Goal: Information Seeking & Learning: Learn about a topic

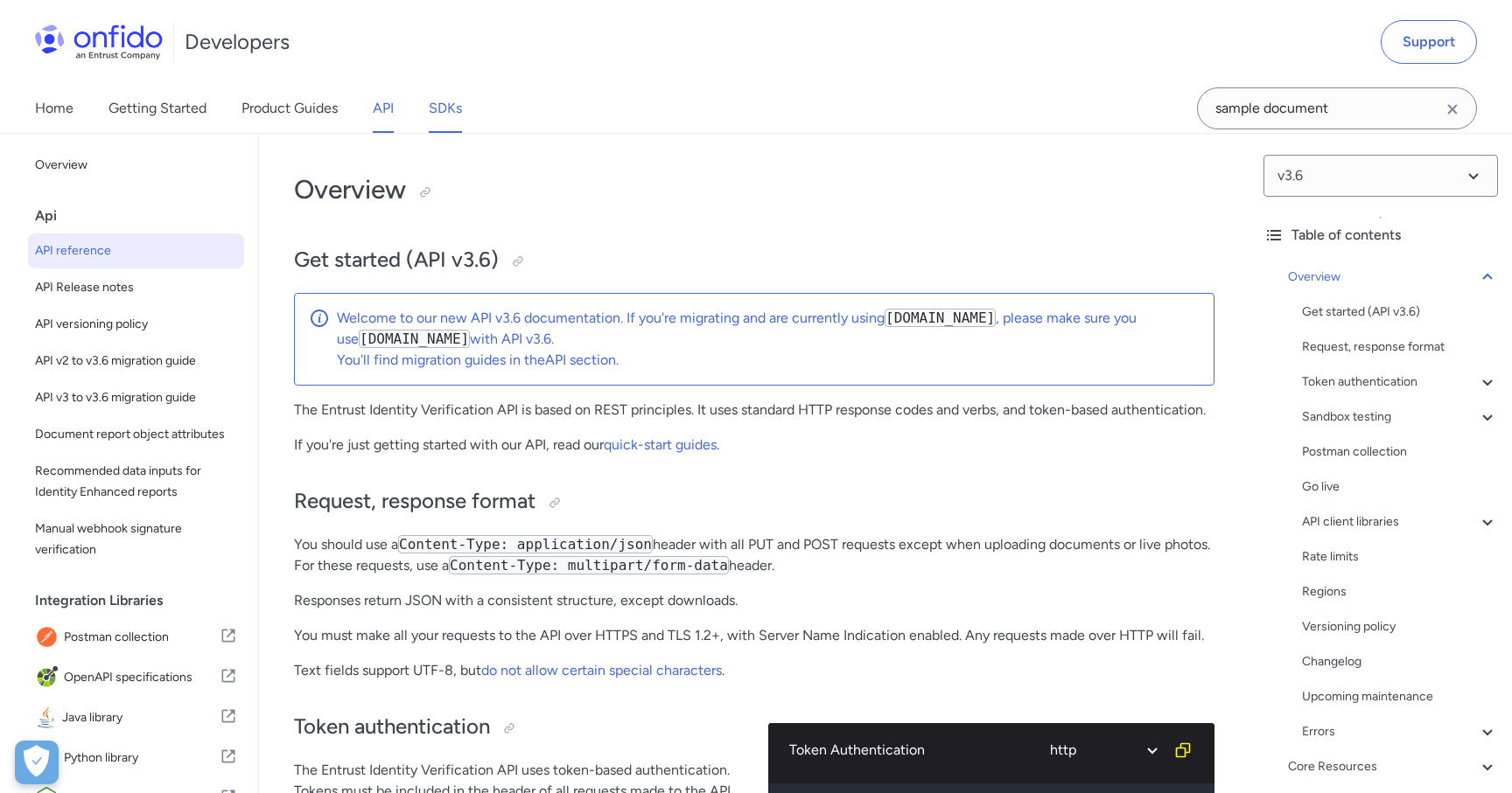
click at [456, 112] on link "SDKs" at bounding box center [445, 108] width 33 height 49
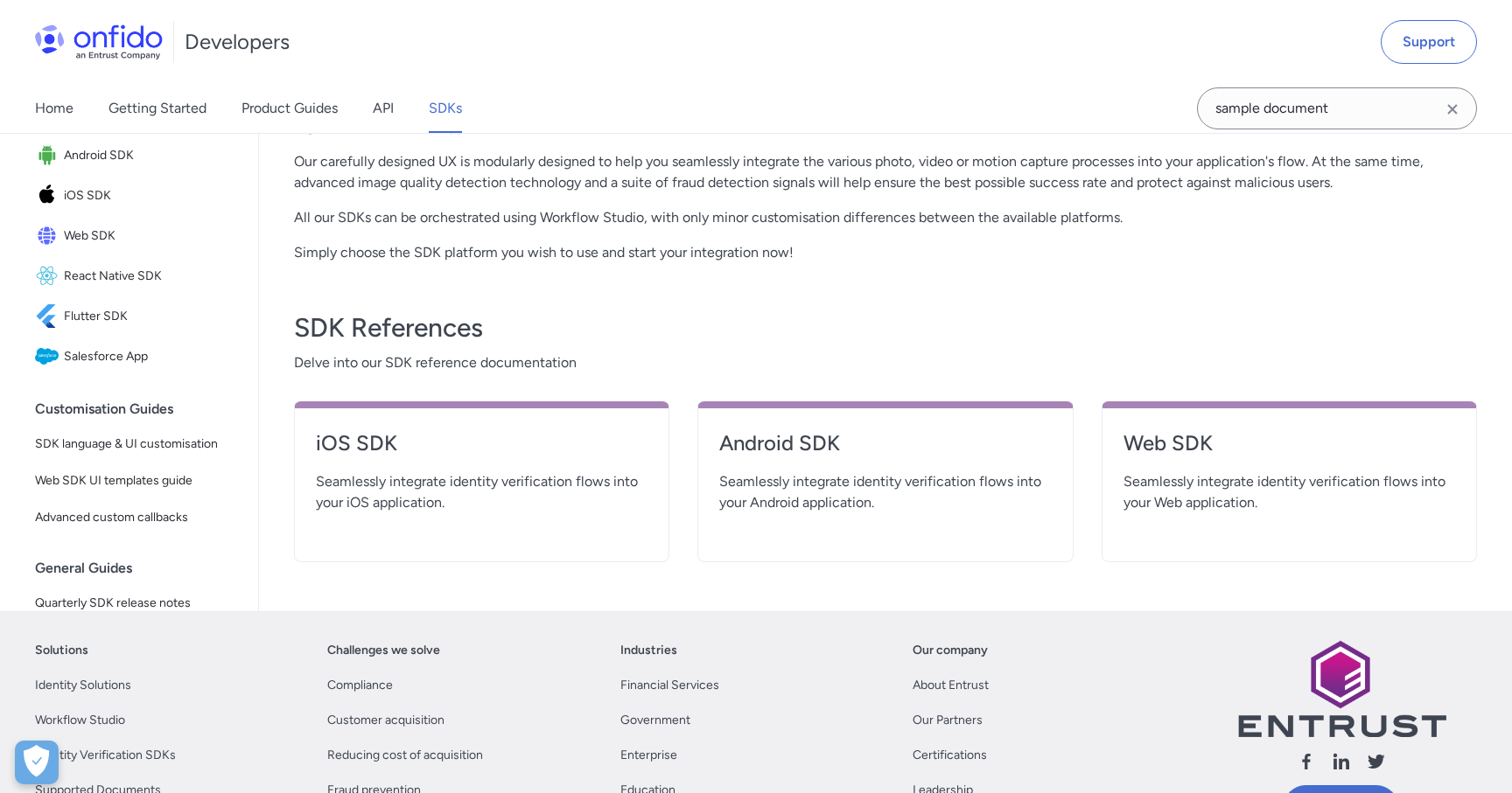
scroll to position [400, 0]
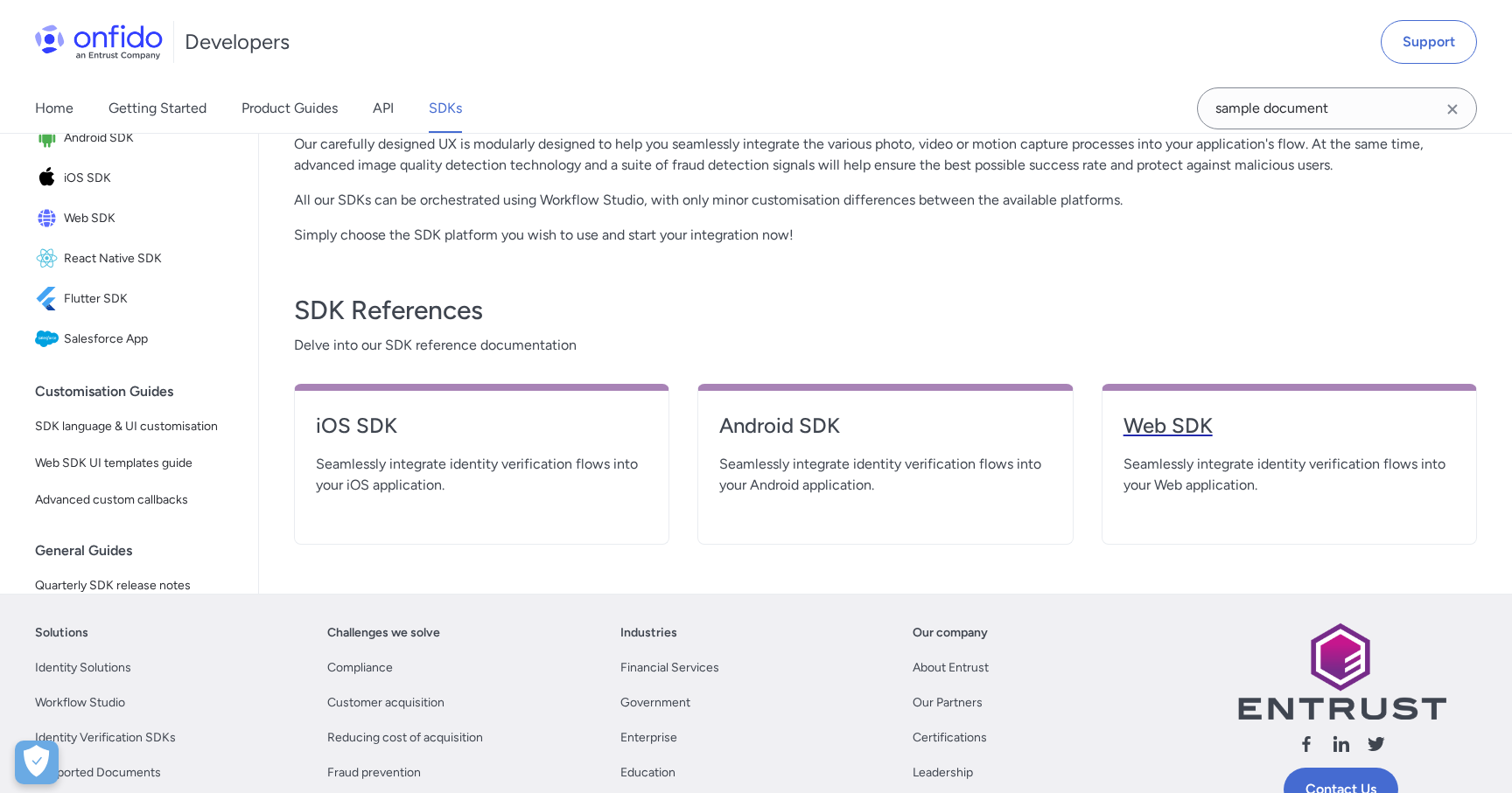
click at [1198, 428] on h4 "Web SDK" at bounding box center [1288, 426] width 332 height 28
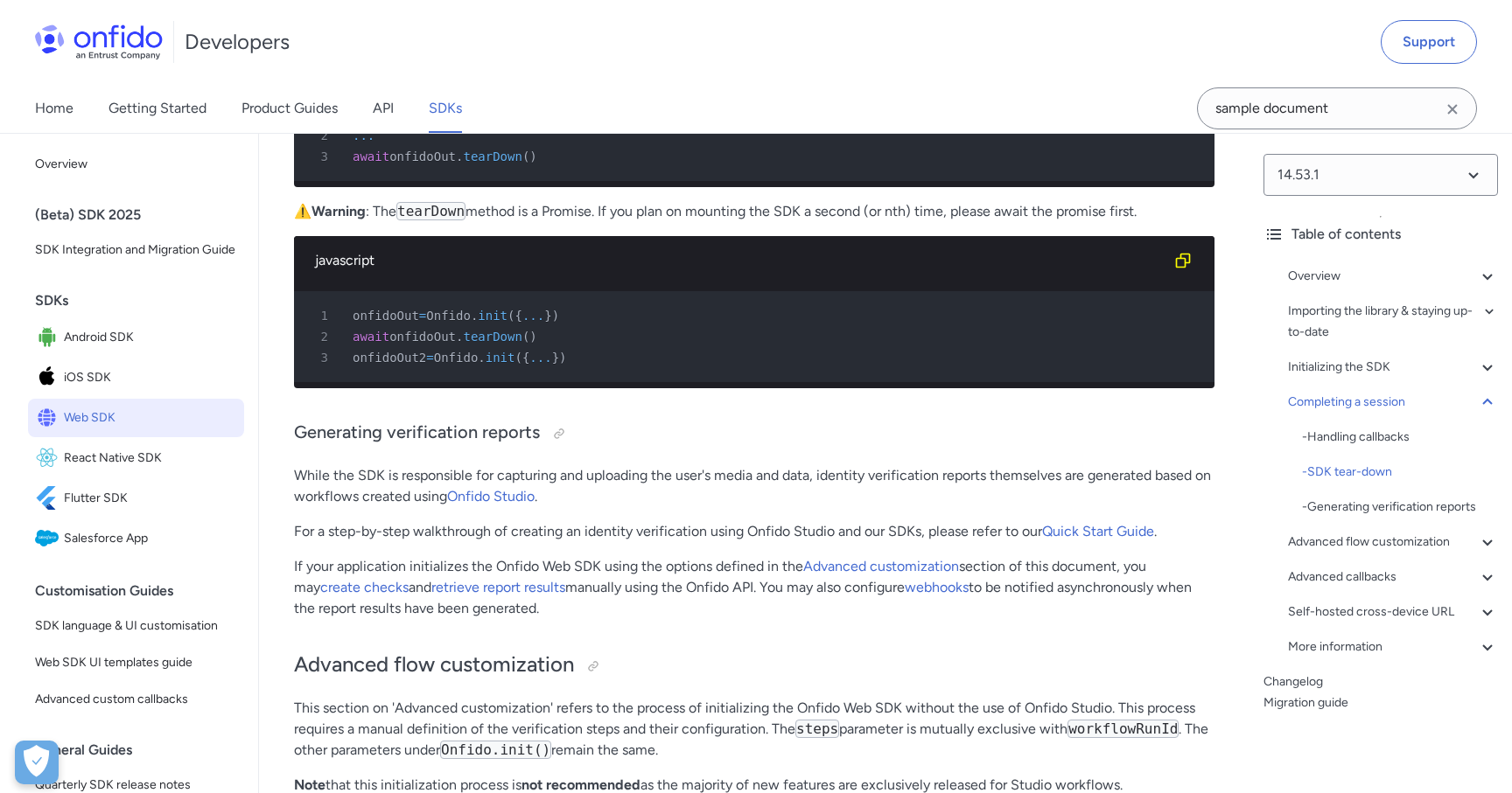
scroll to position [21819, 0]
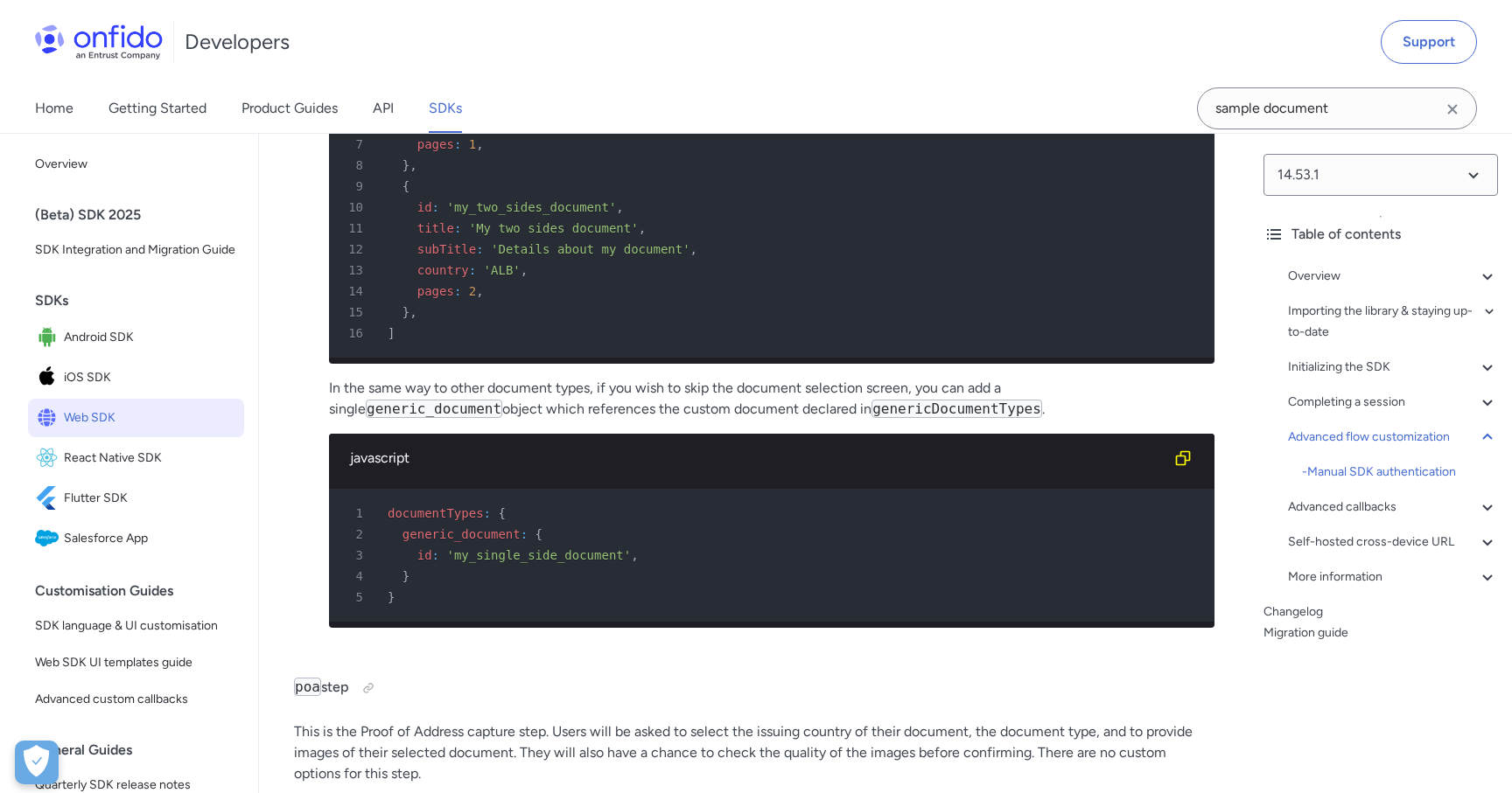
scroll to position [27544, 0]
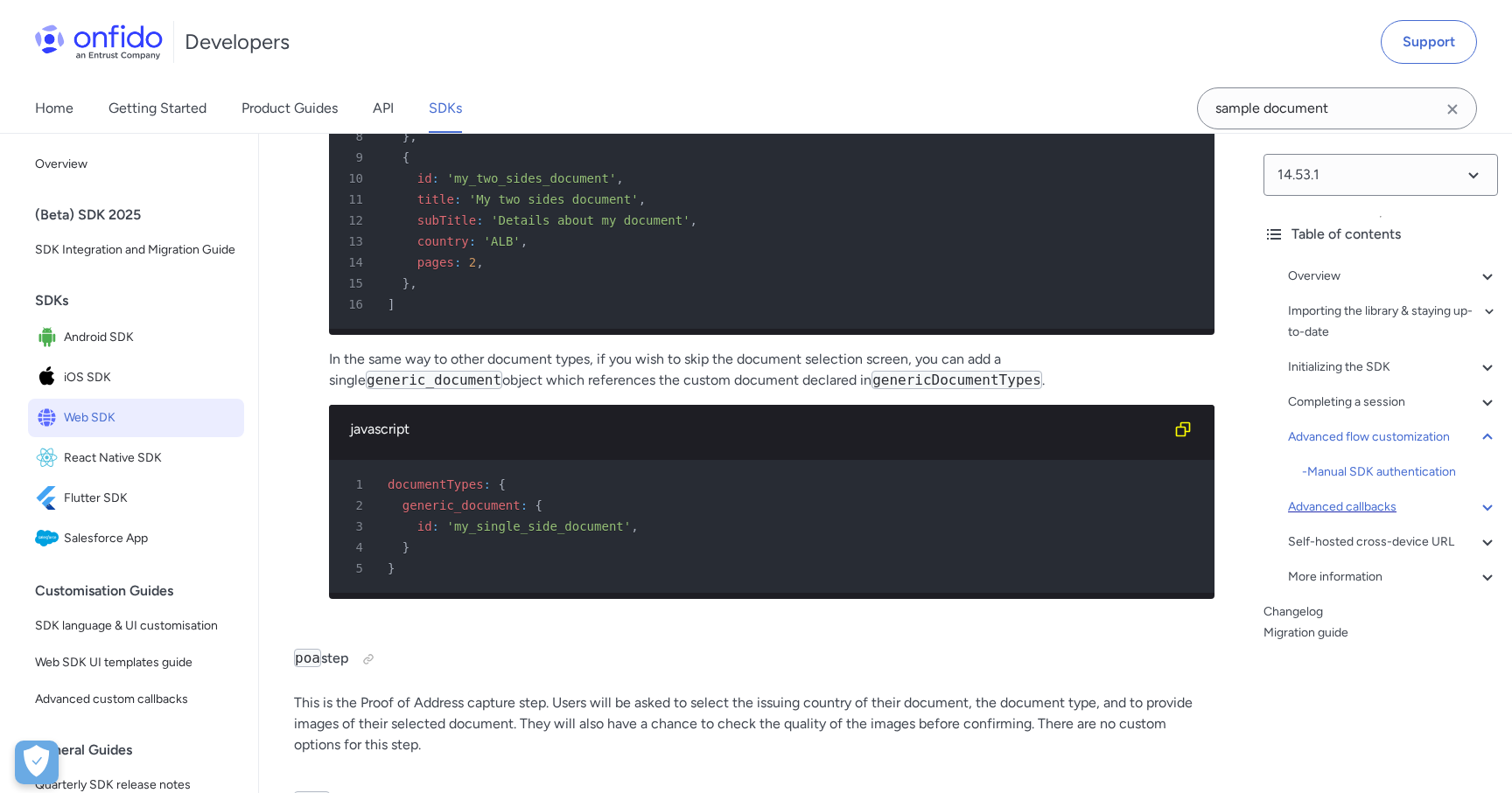
click at [1424, 501] on div "Advanced callbacks" at bounding box center [1392, 507] width 210 height 21
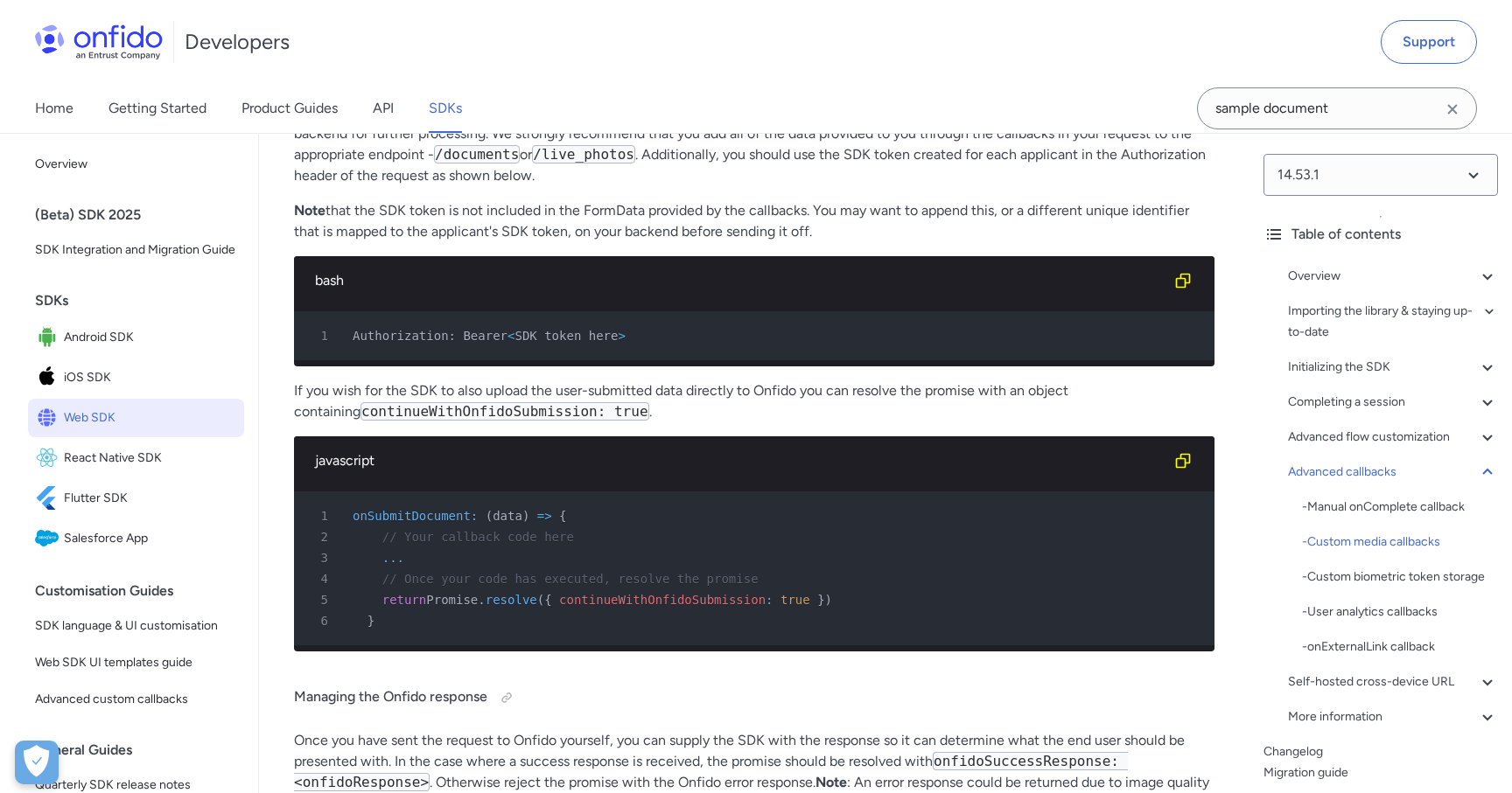
scroll to position [33574, 0]
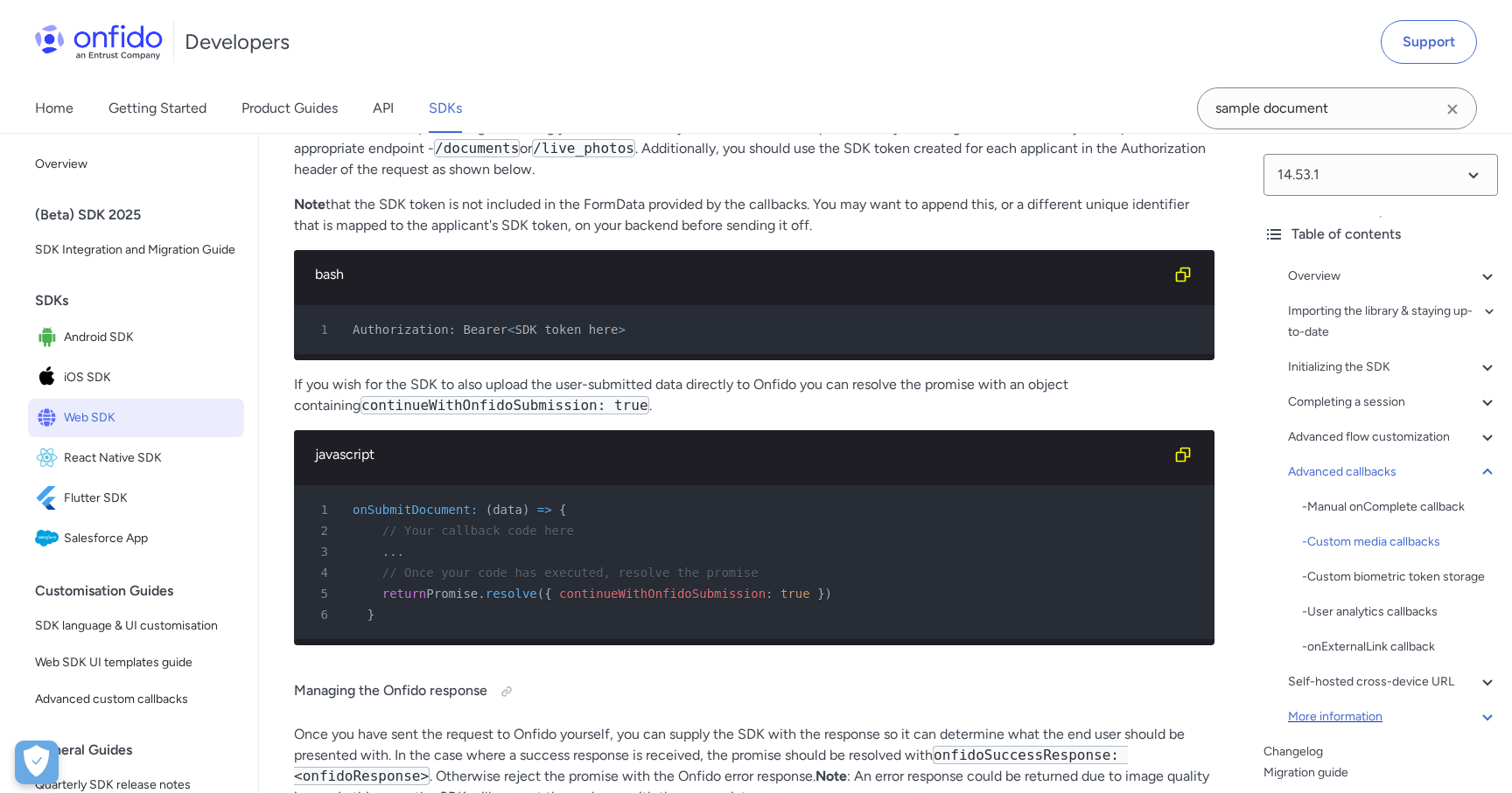
click at [1444, 719] on div "More information" at bounding box center [1392, 717] width 210 height 21
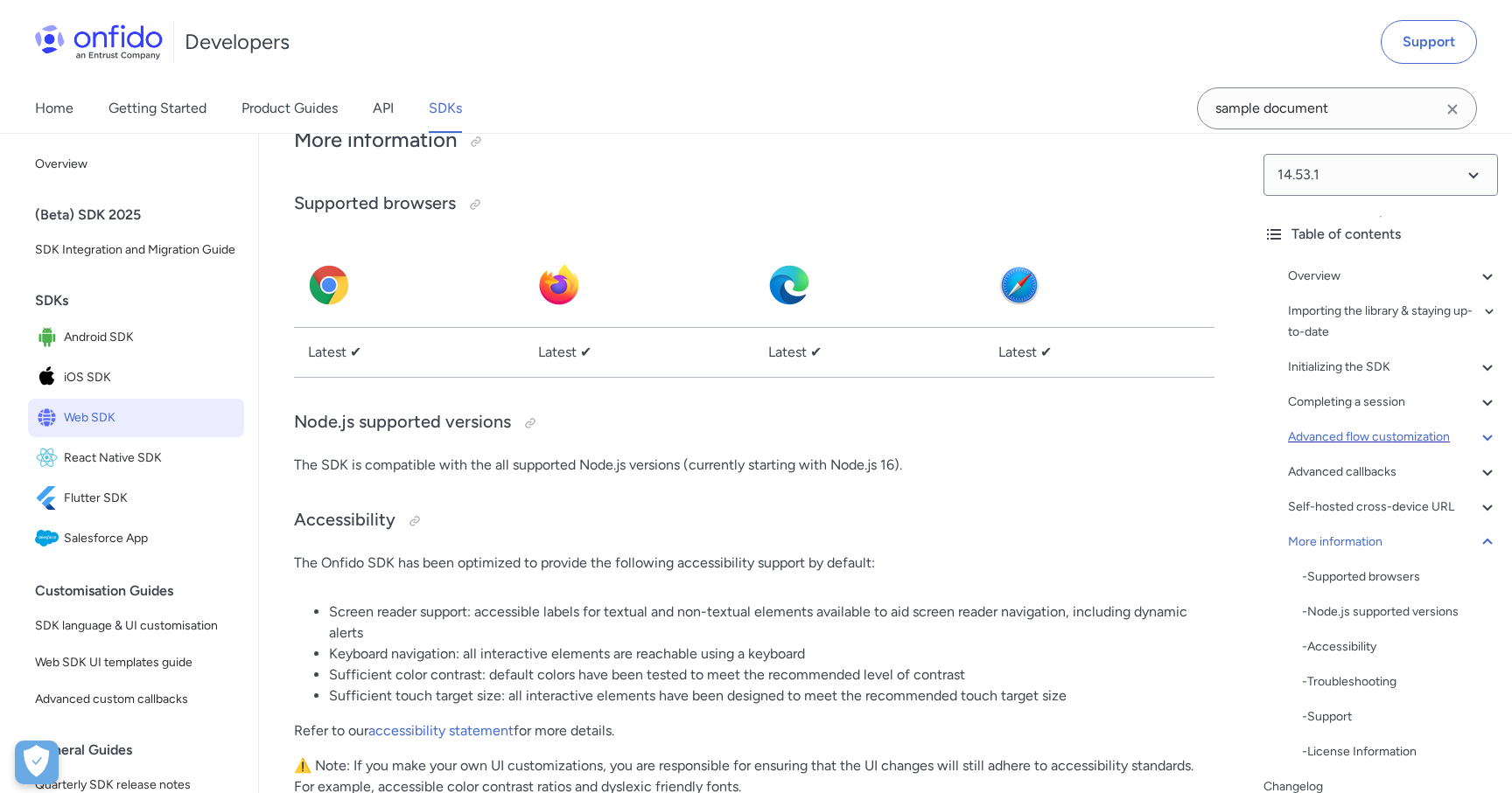
click at [1411, 437] on div "Advanced flow customization" at bounding box center [1392, 437] width 210 height 21
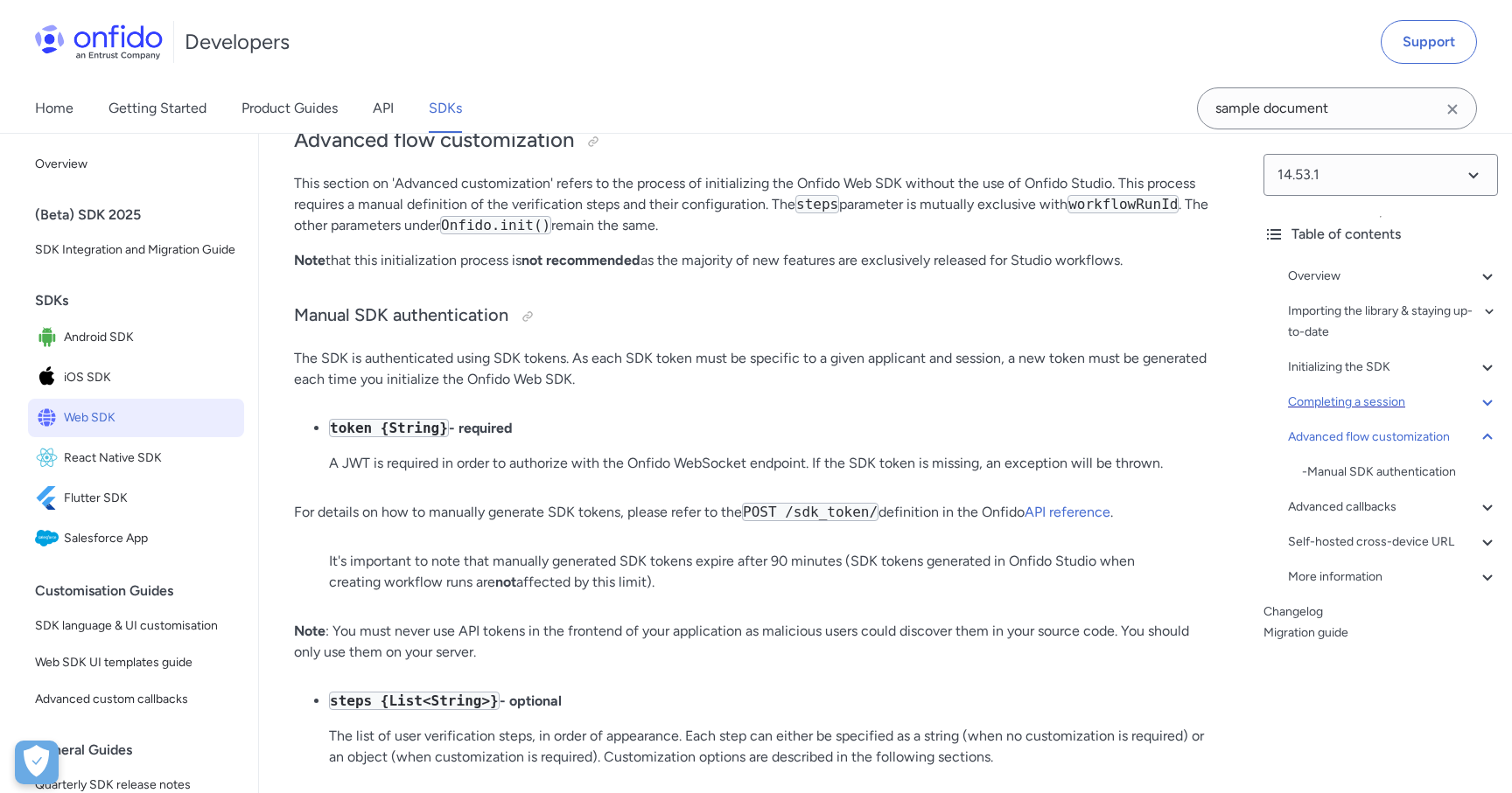
click at [1413, 395] on div "Completing a session" at bounding box center [1392, 402] width 210 height 21
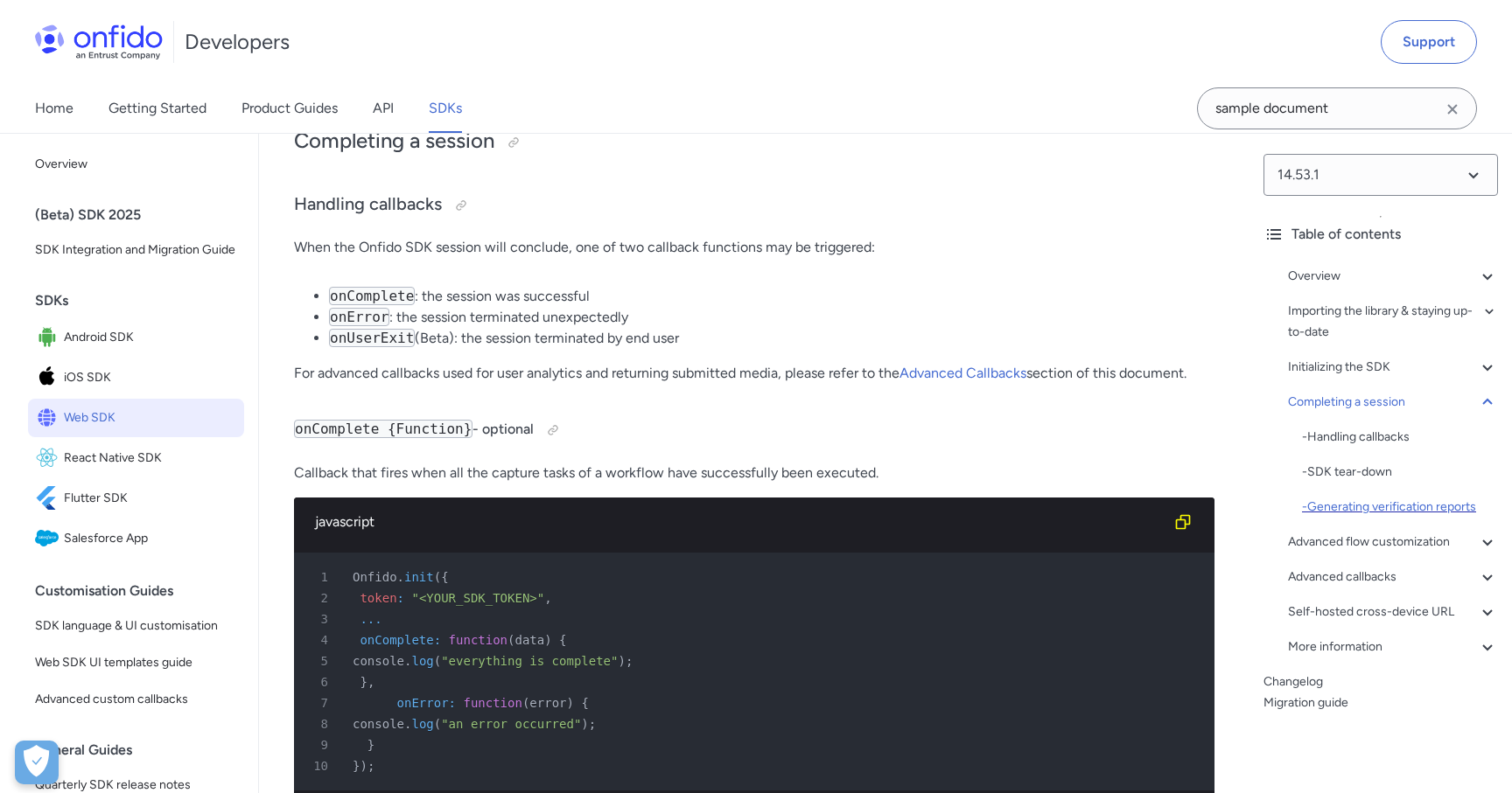
click at [1376, 500] on div "- Generating verification reports" at bounding box center [1400, 507] width 196 height 21
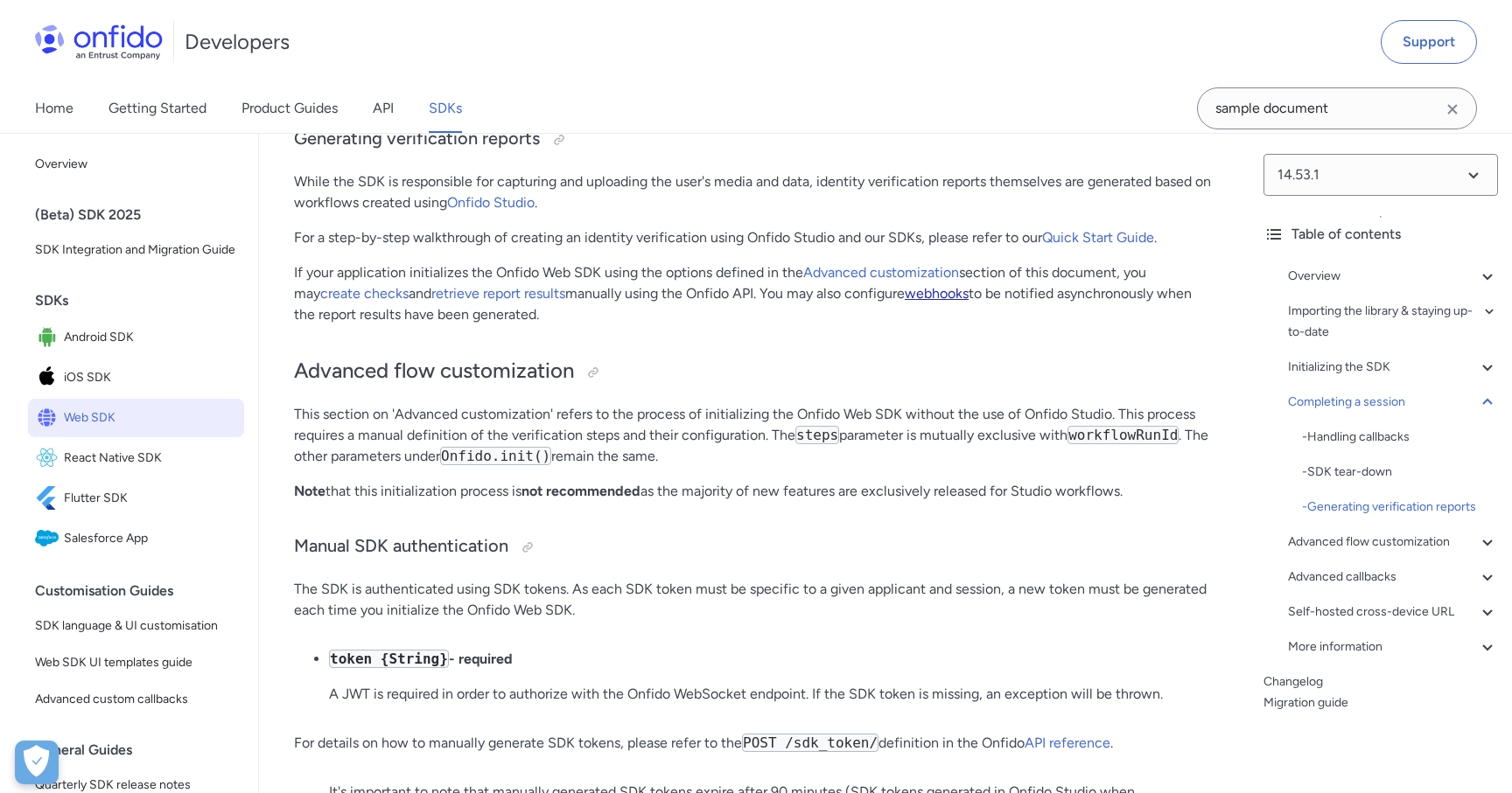
click at [930, 301] on link "webhooks" at bounding box center [936, 293] width 64 height 17
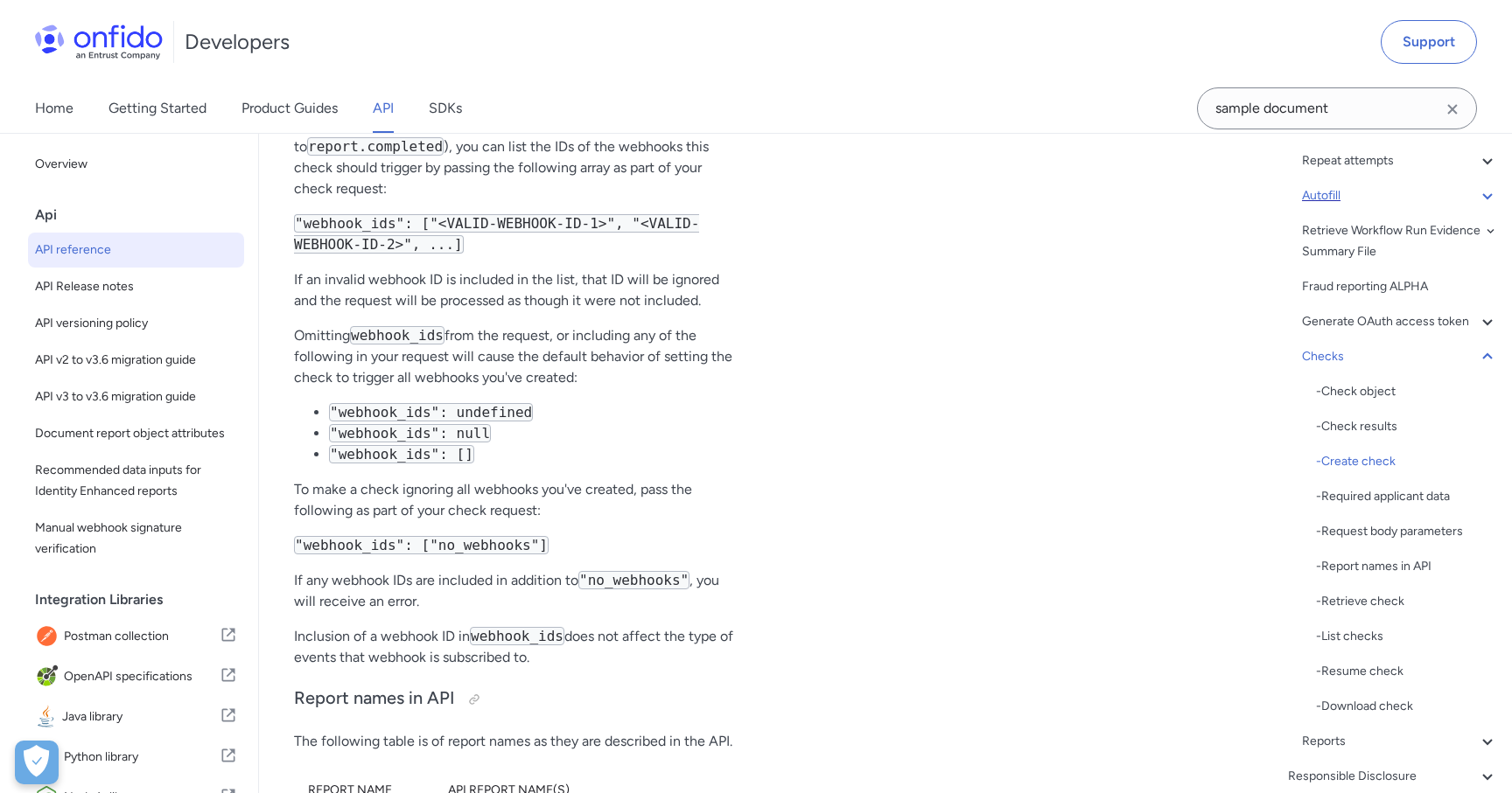
scroll to position [400, 0]
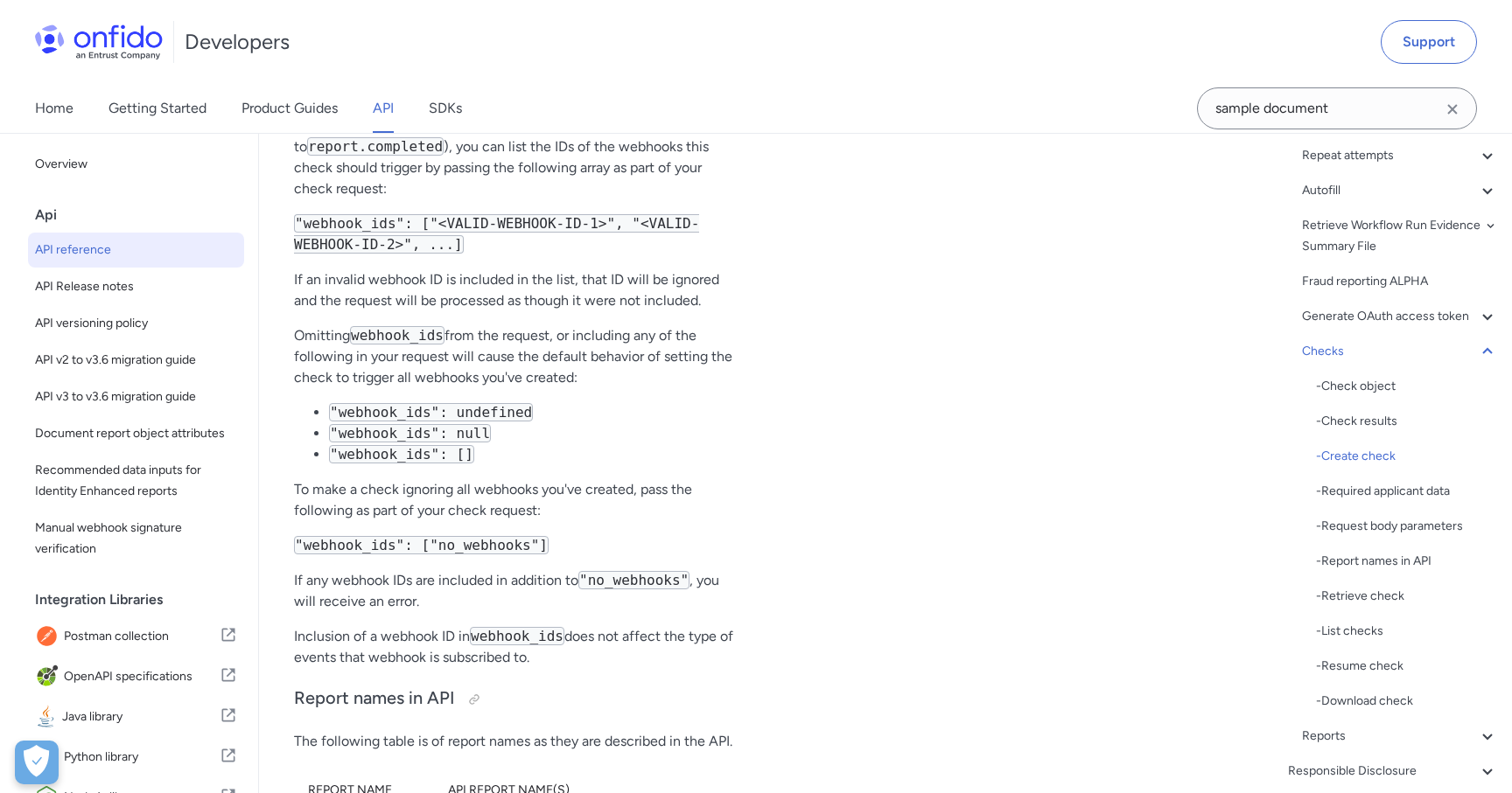
click at [1454, 340] on div "Ping Webhooks - About webhooks - Webhook object - Webhook IP addresses - Events…" at bounding box center [1400, 375] width 196 height 741
click at [1458, 345] on div "Checks" at bounding box center [1400, 352] width 196 height 21
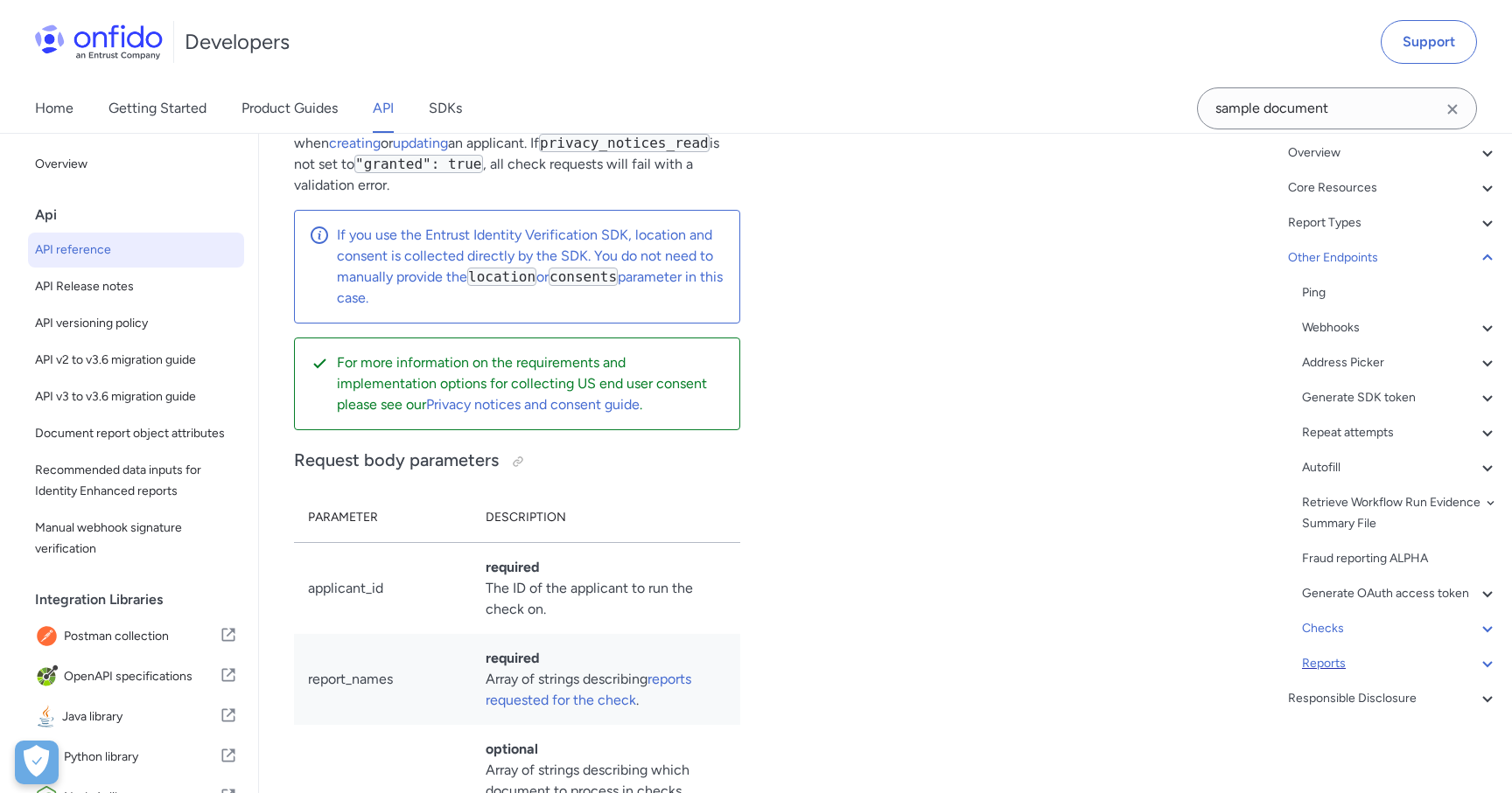
scroll to position [167182, 0]
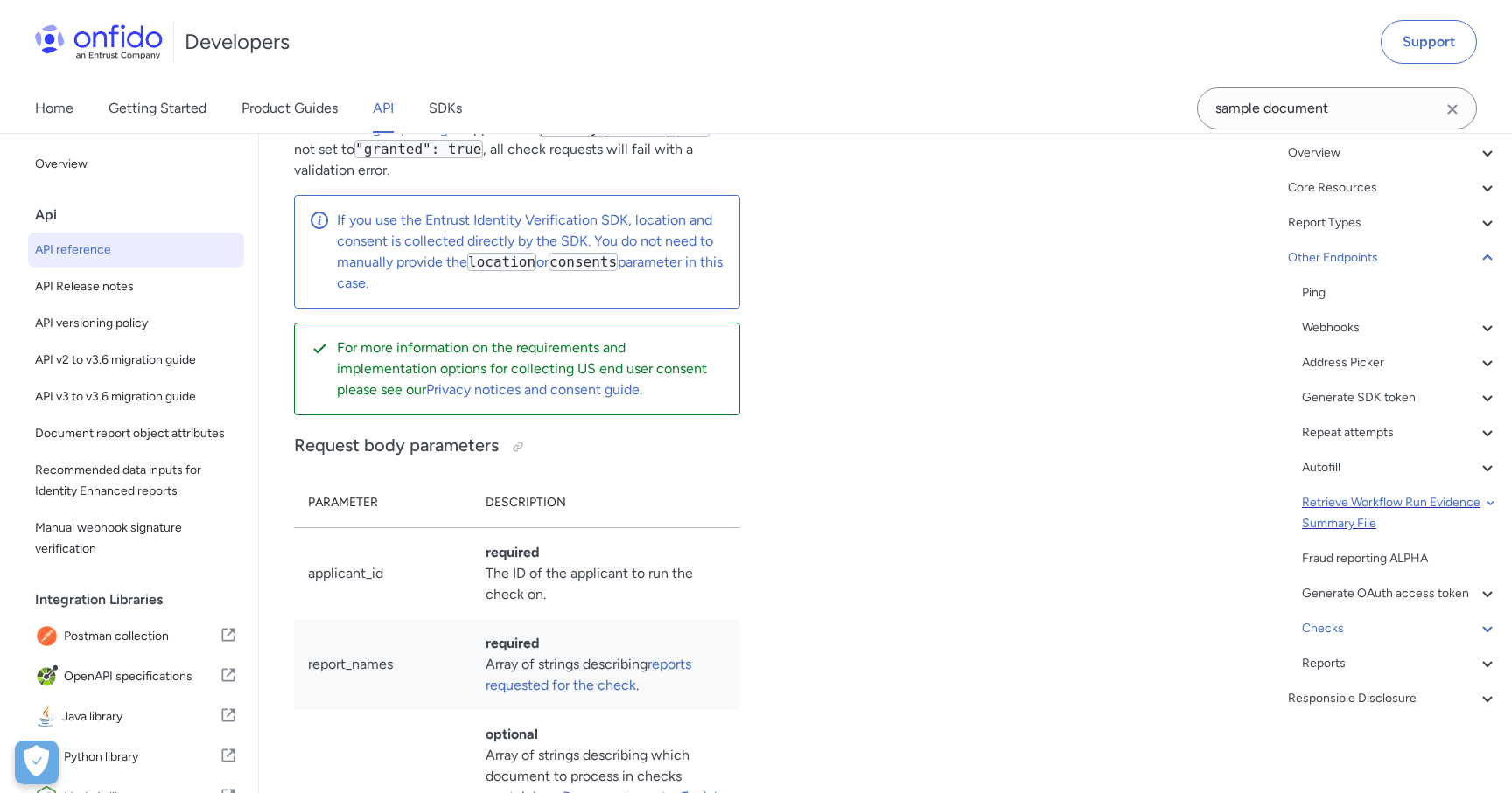
click at [1433, 501] on div "Retrieve Workflow Run Evidence Summary File" at bounding box center [1400, 512] width 196 height 42
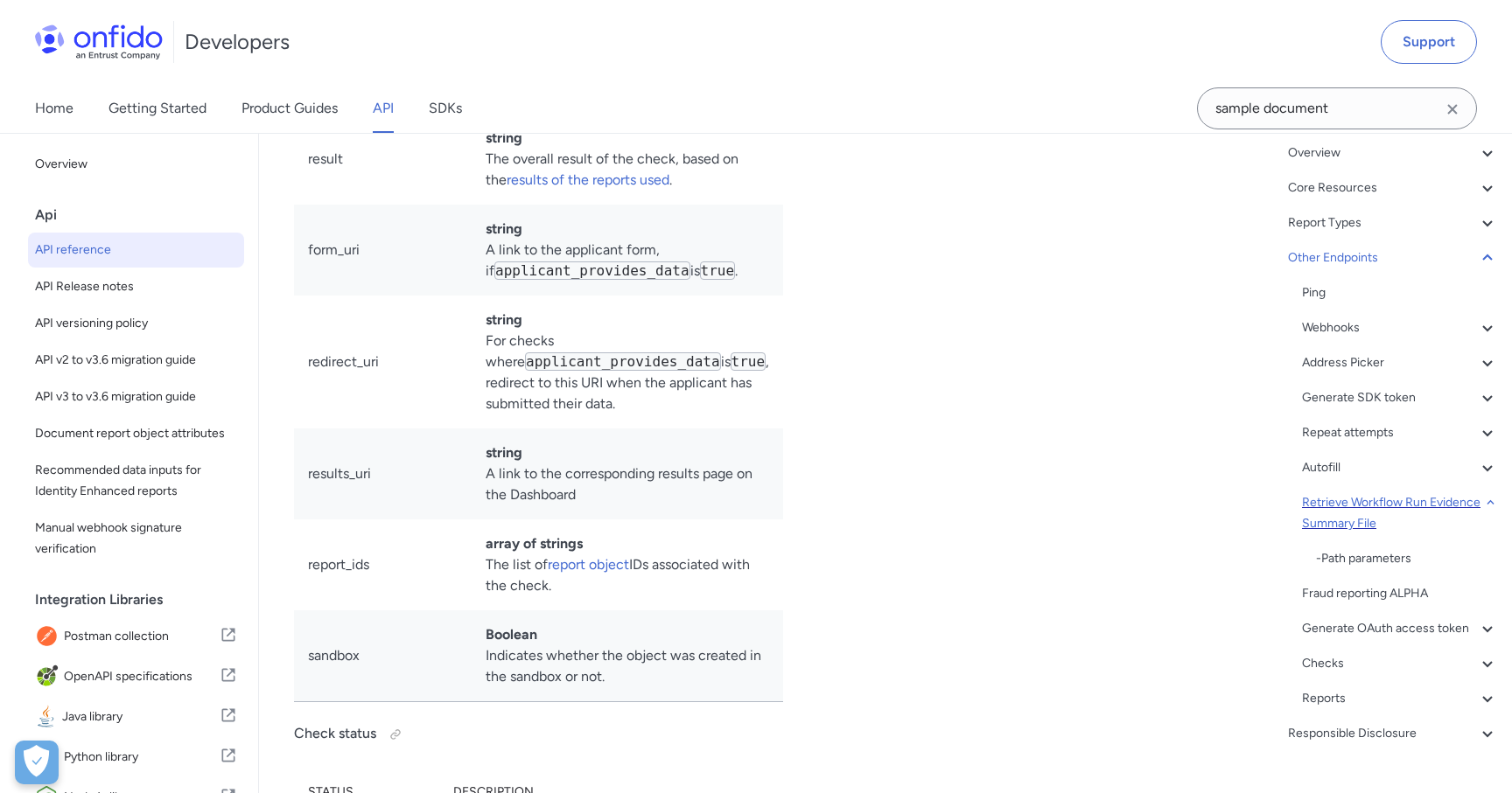
click at [1433, 501] on div "Retrieve Workflow Run Evidence Summary File" at bounding box center [1400, 512] width 196 height 42
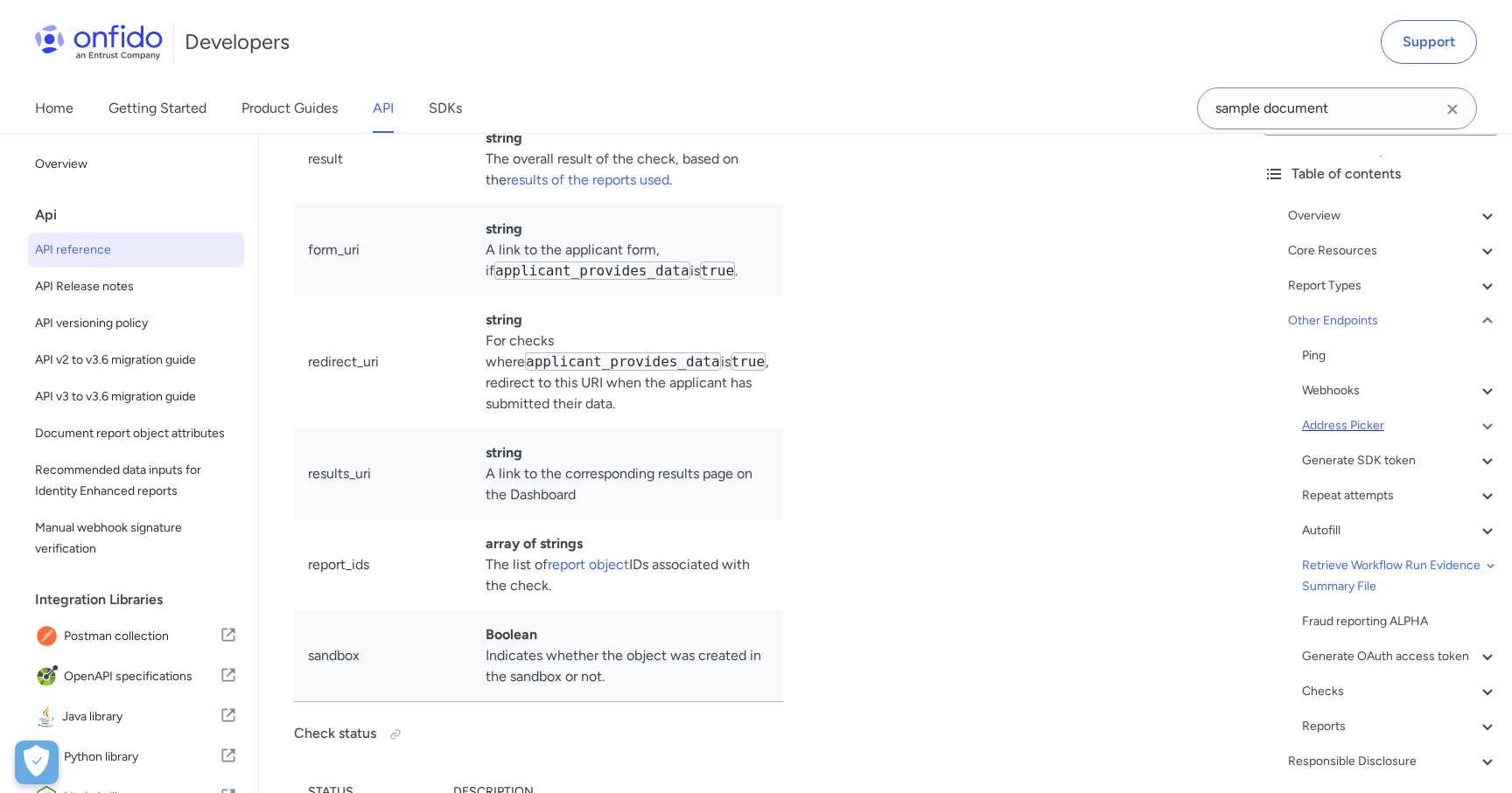
scroll to position [0, 0]
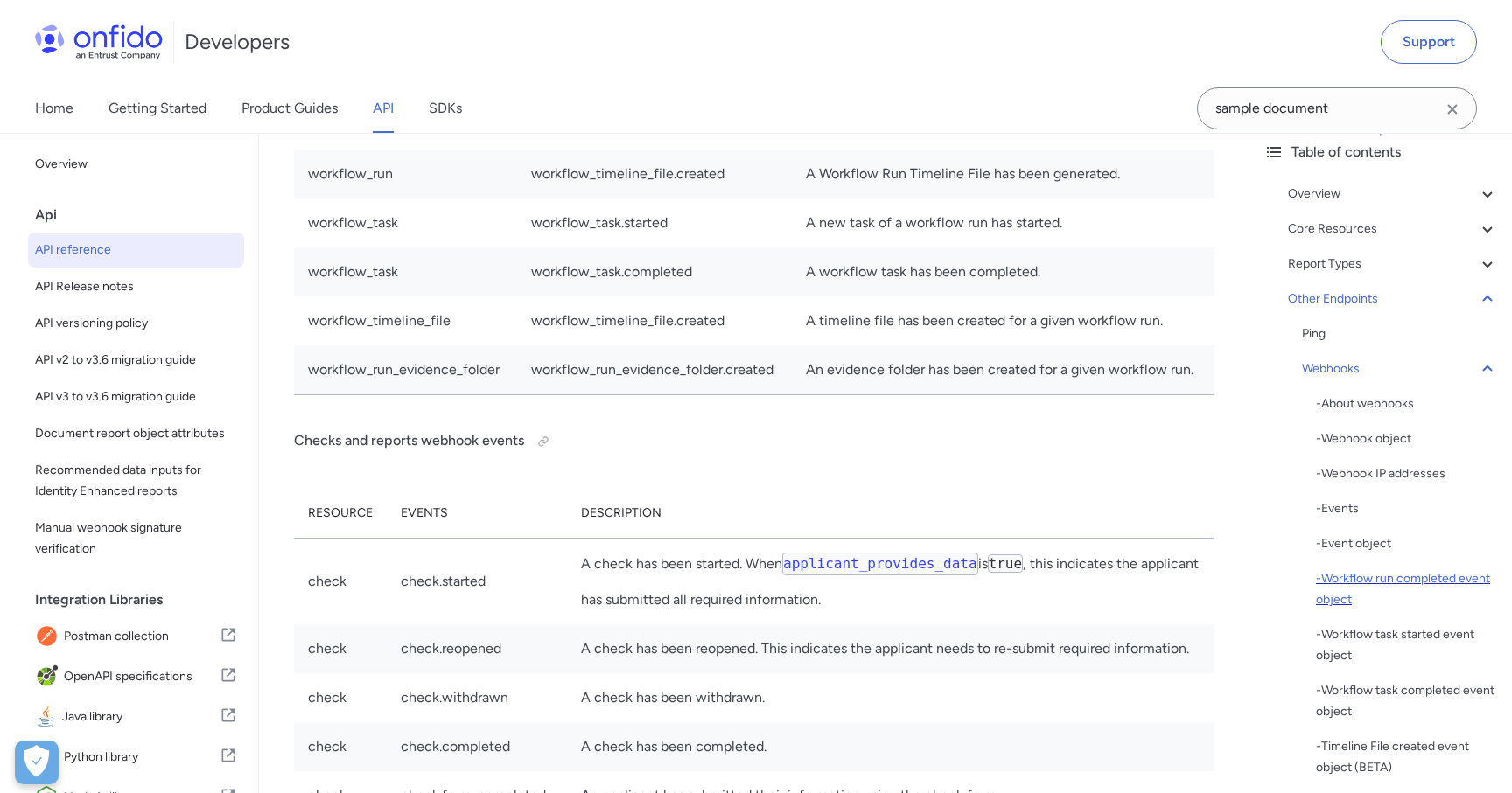
scroll to position [53, 0]
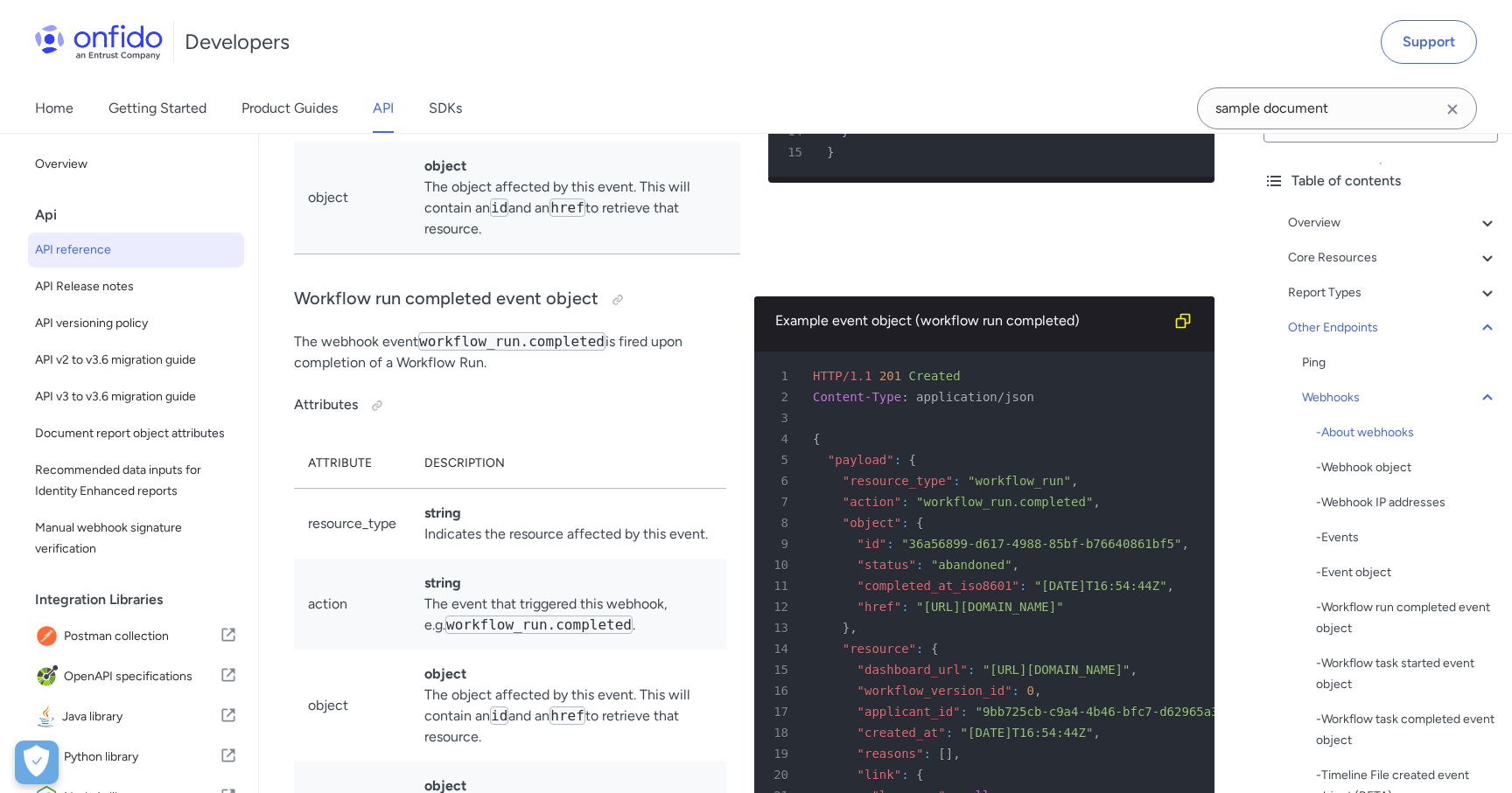
scroll to position [140653, 0]
